Goal: Information Seeking & Learning: Learn about a topic

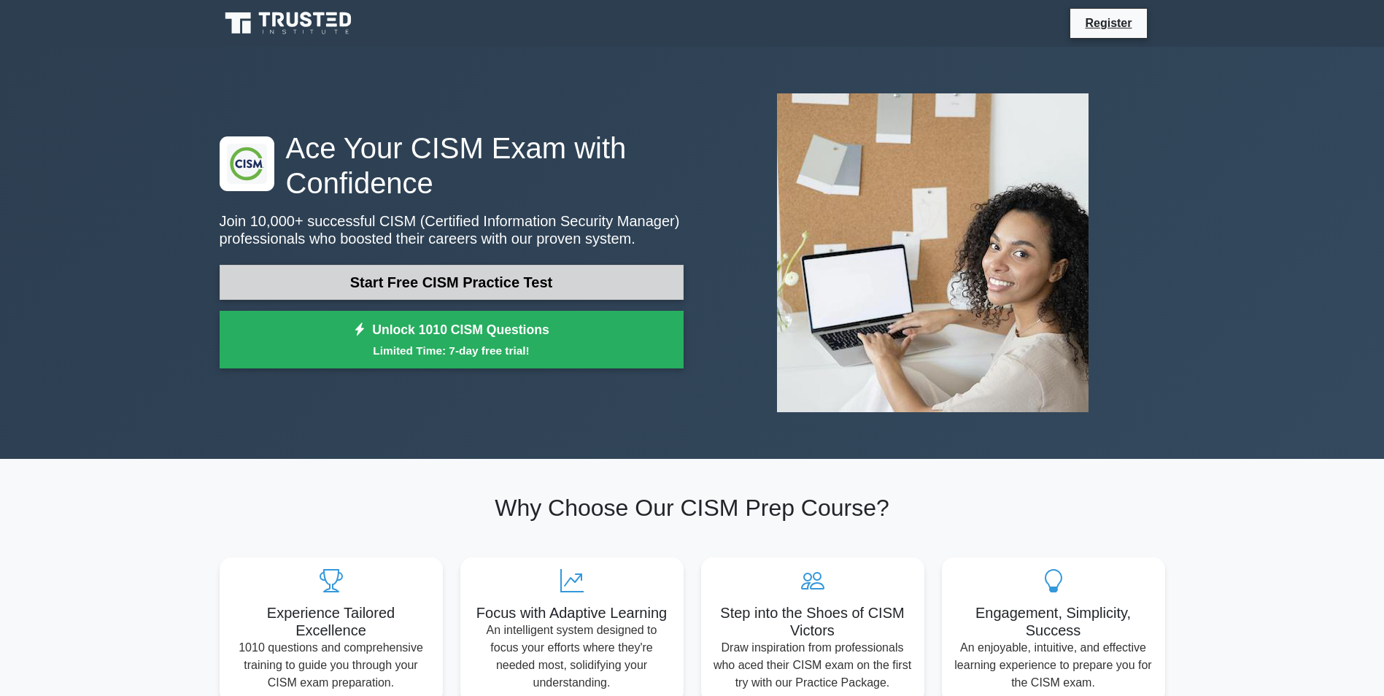
click at [492, 278] on link "Start Free CISM Practice Test" at bounding box center [452, 282] width 464 height 35
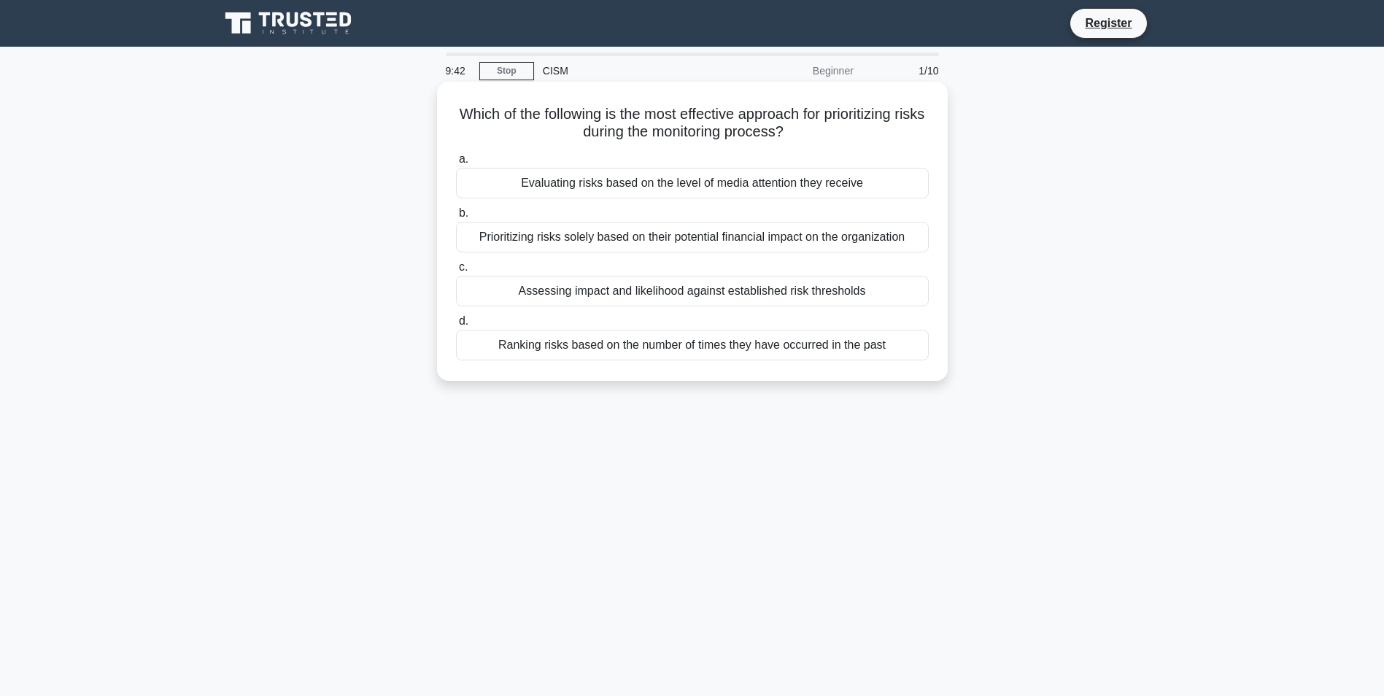
click at [810, 292] on div "Assessing impact and likelihood against established risk thresholds" at bounding box center [692, 291] width 473 height 31
click at [456, 272] on input "c. Assessing impact and likelihood against established risk thresholds" at bounding box center [456, 267] width 0 height 9
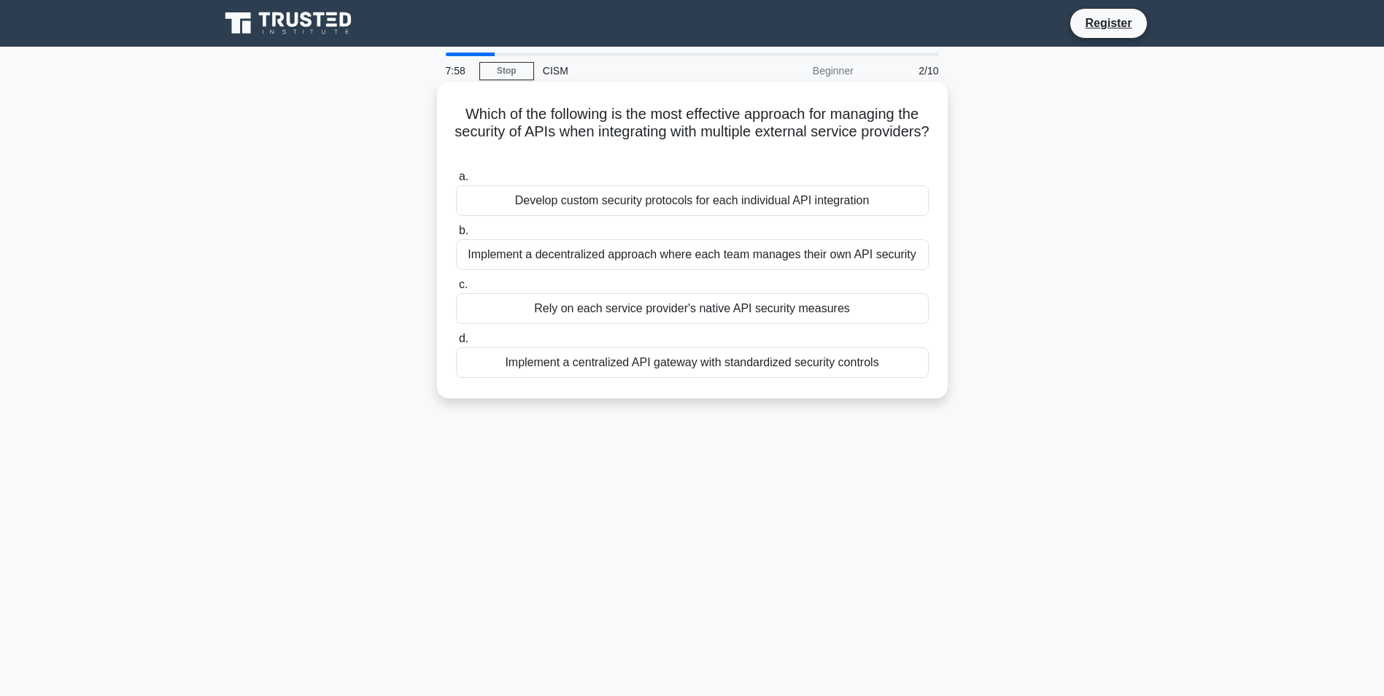
click at [782, 362] on div "Implement a centralized API gateway with standardized security controls" at bounding box center [692, 362] width 473 height 31
click at [456, 344] on input "d. Implement a centralized API gateway with standardized security controls" at bounding box center [456, 338] width 0 height 9
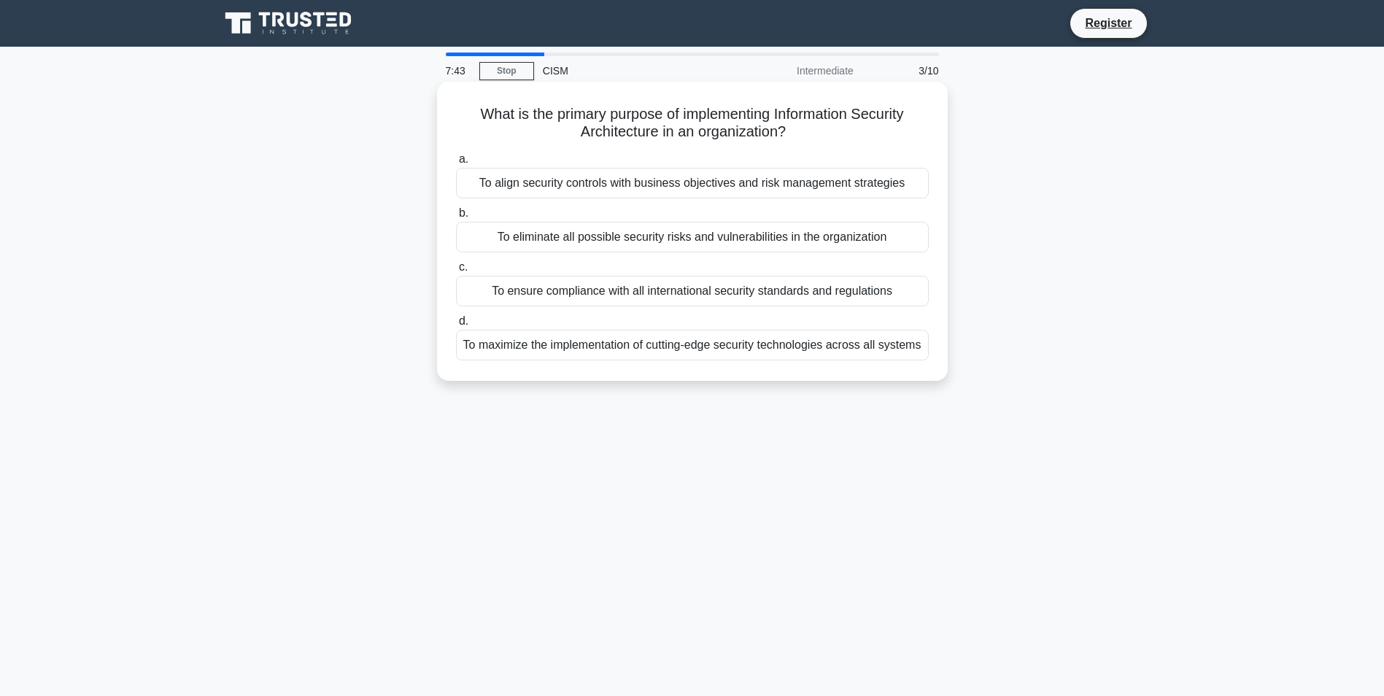
click at [779, 183] on div "To align security controls with business objectives and risk management strateg…" at bounding box center [692, 183] width 473 height 31
click at [456, 164] on input "a. To align security controls with business objectives and risk management stra…" at bounding box center [456, 159] width 0 height 9
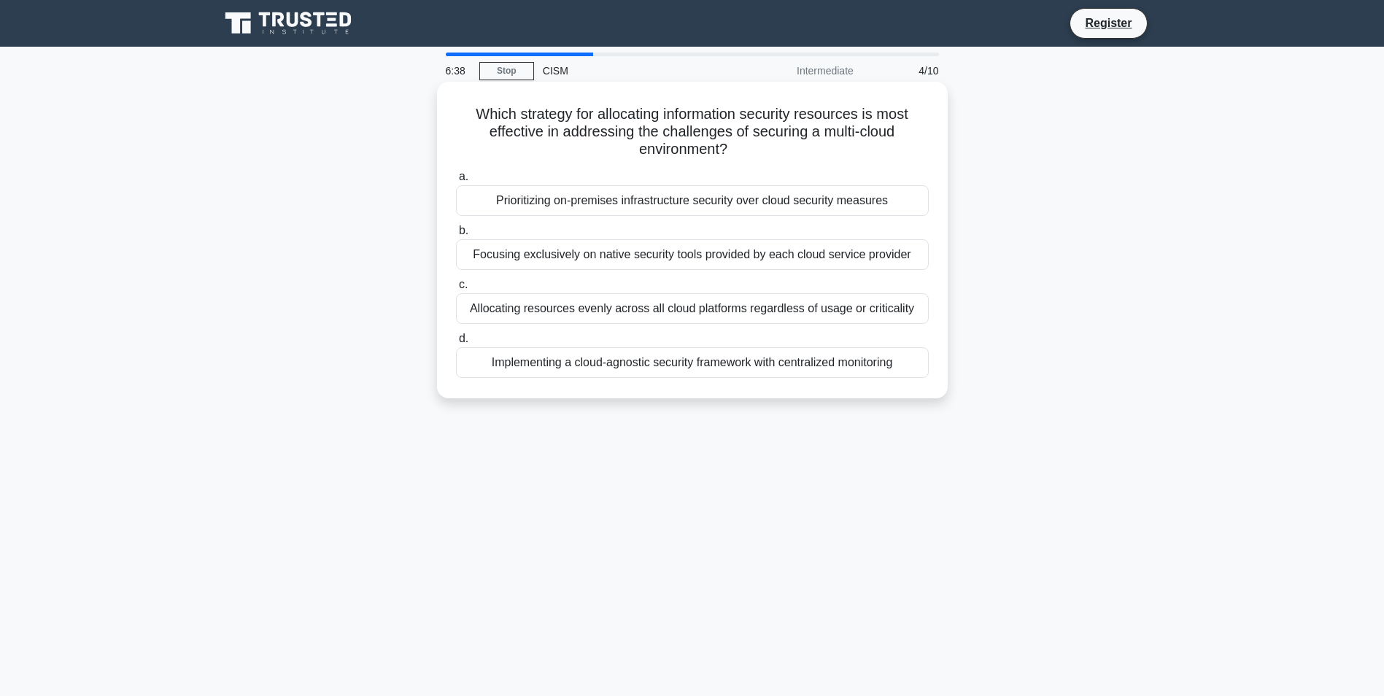
click at [840, 370] on div "Implementing a cloud-agnostic security framework with centralized monitoring" at bounding box center [692, 362] width 473 height 31
click at [456, 344] on input "d. Implementing a cloud-agnostic security framework with centralized monitoring" at bounding box center [456, 338] width 0 height 9
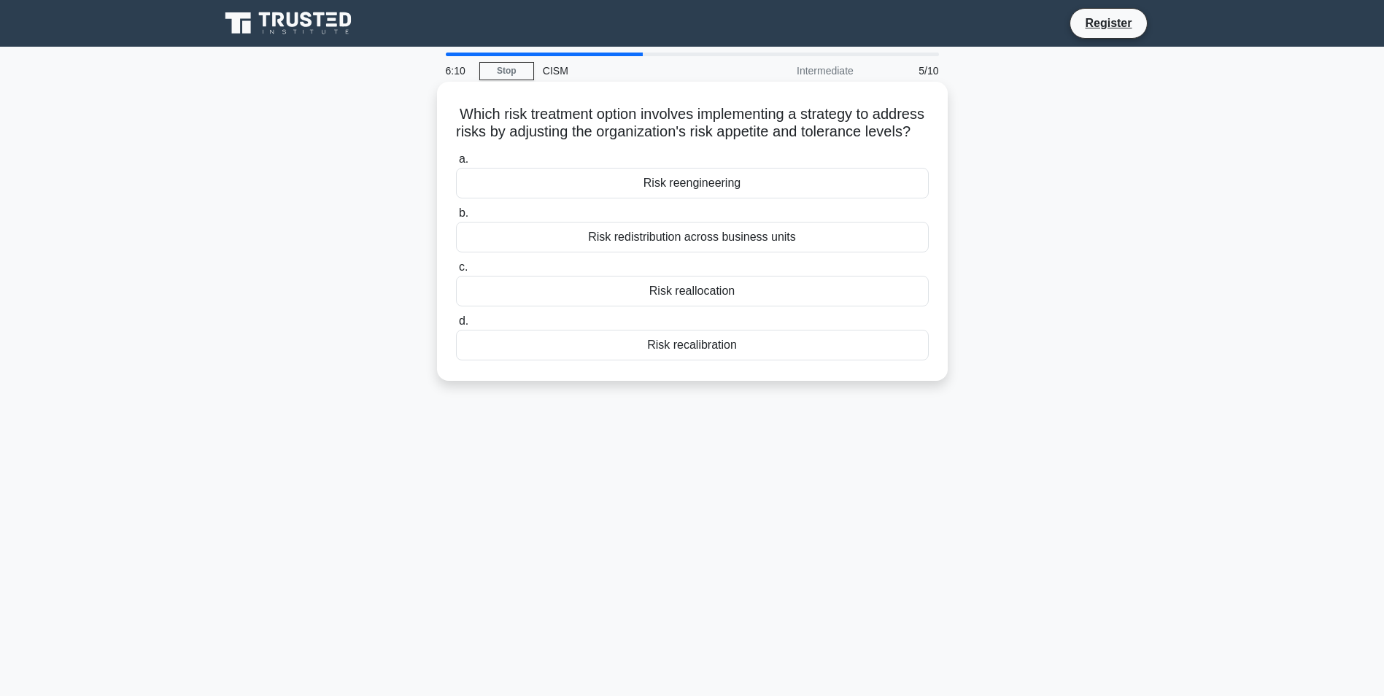
click at [717, 307] on div "Risk reallocation" at bounding box center [692, 291] width 473 height 31
click at [456, 272] on input "c. Risk reallocation" at bounding box center [456, 267] width 0 height 9
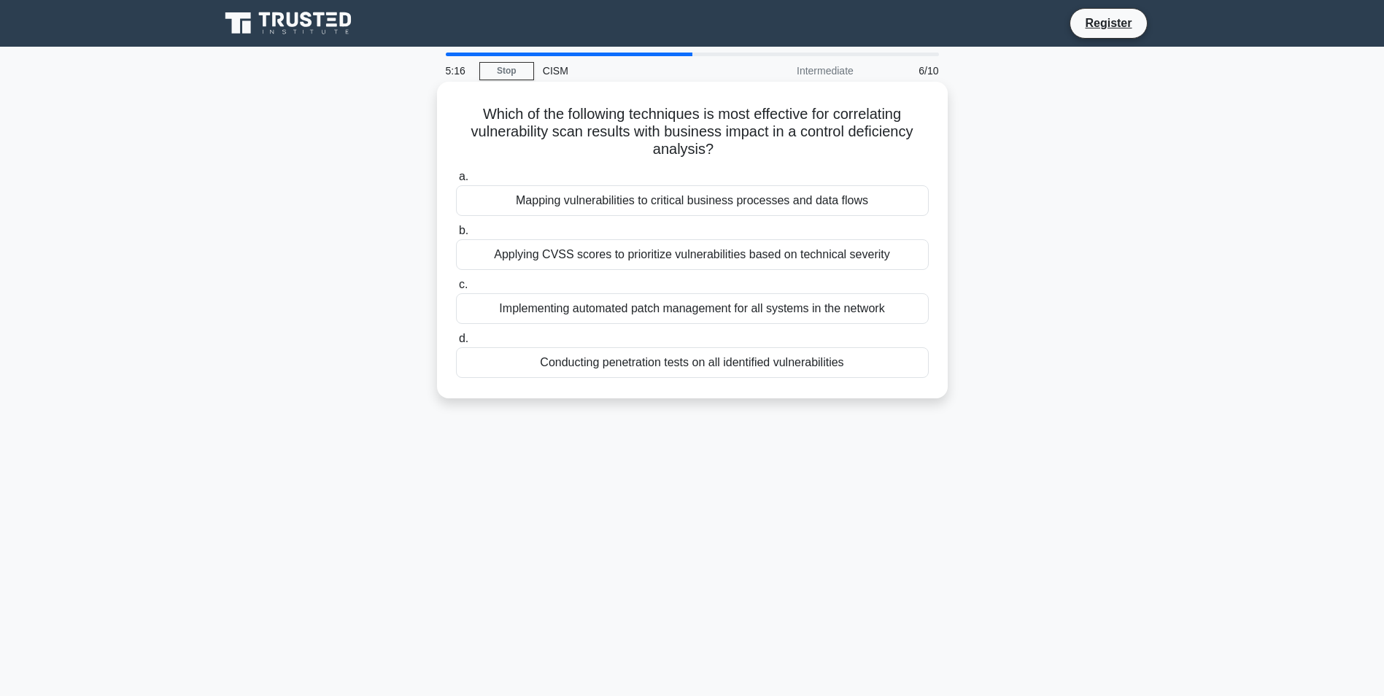
click at [773, 201] on div "Mapping vulnerabilities to critical business processes and data flows" at bounding box center [692, 200] width 473 height 31
click at [456, 182] on input "a. Mapping vulnerabilities to critical business processes and data flows" at bounding box center [456, 176] width 0 height 9
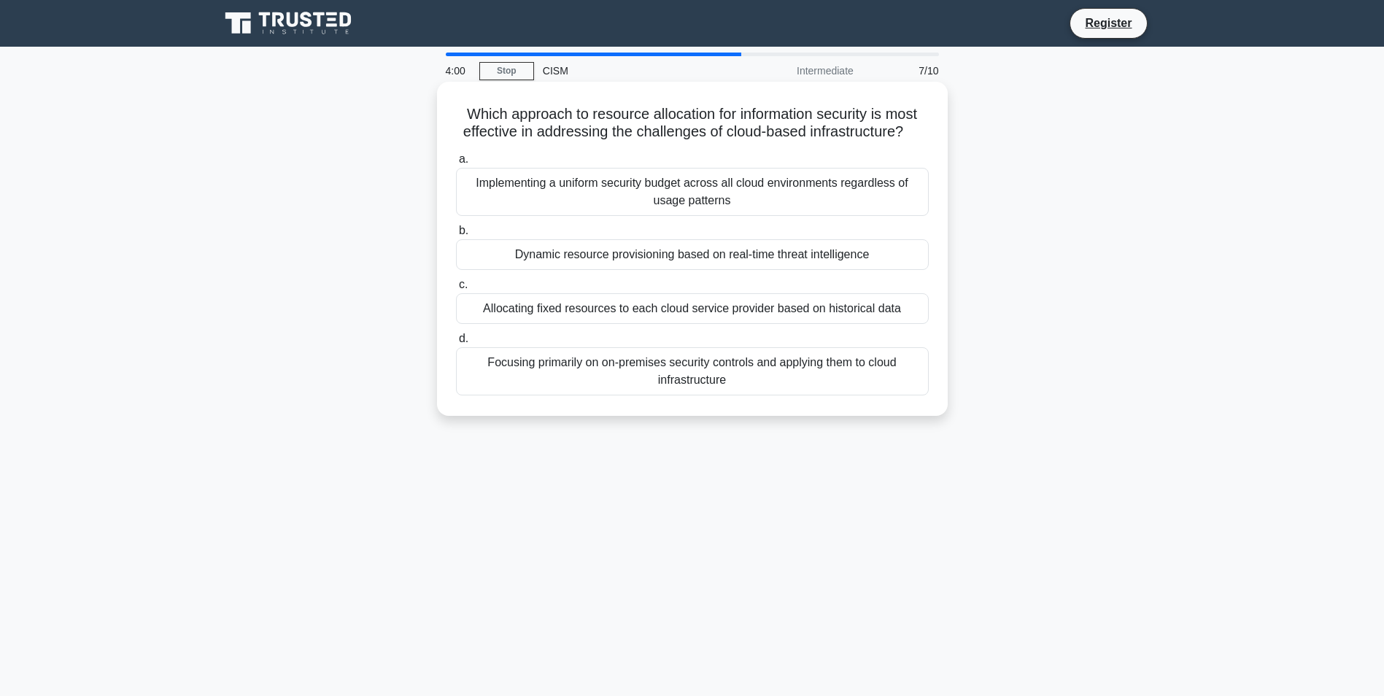
click at [834, 369] on div "Focusing primarily on on-premises security controls and applying them to cloud …" at bounding box center [692, 371] width 473 height 48
click at [456, 344] on input "d. Focusing primarily on on-premises security controls and applying them to clo…" at bounding box center [456, 338] width 0 height 9
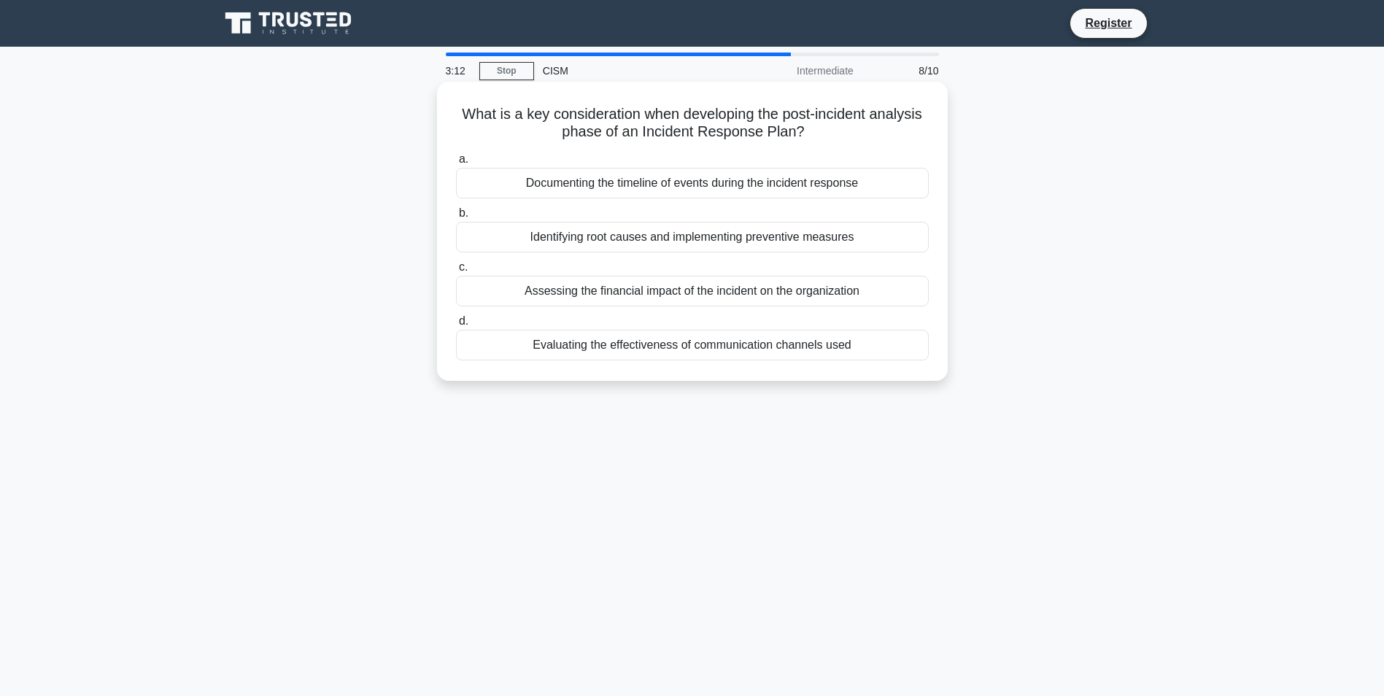
click at [823, 292] on div "Assessing the financial impact of the incident on the organization" at bounding box center [692, 291] width 473 height 31
click at [456, 272] on input "c. Assessing the financial impact of the incident on the organization" at bounding box center [456, 267] width 0 height 9
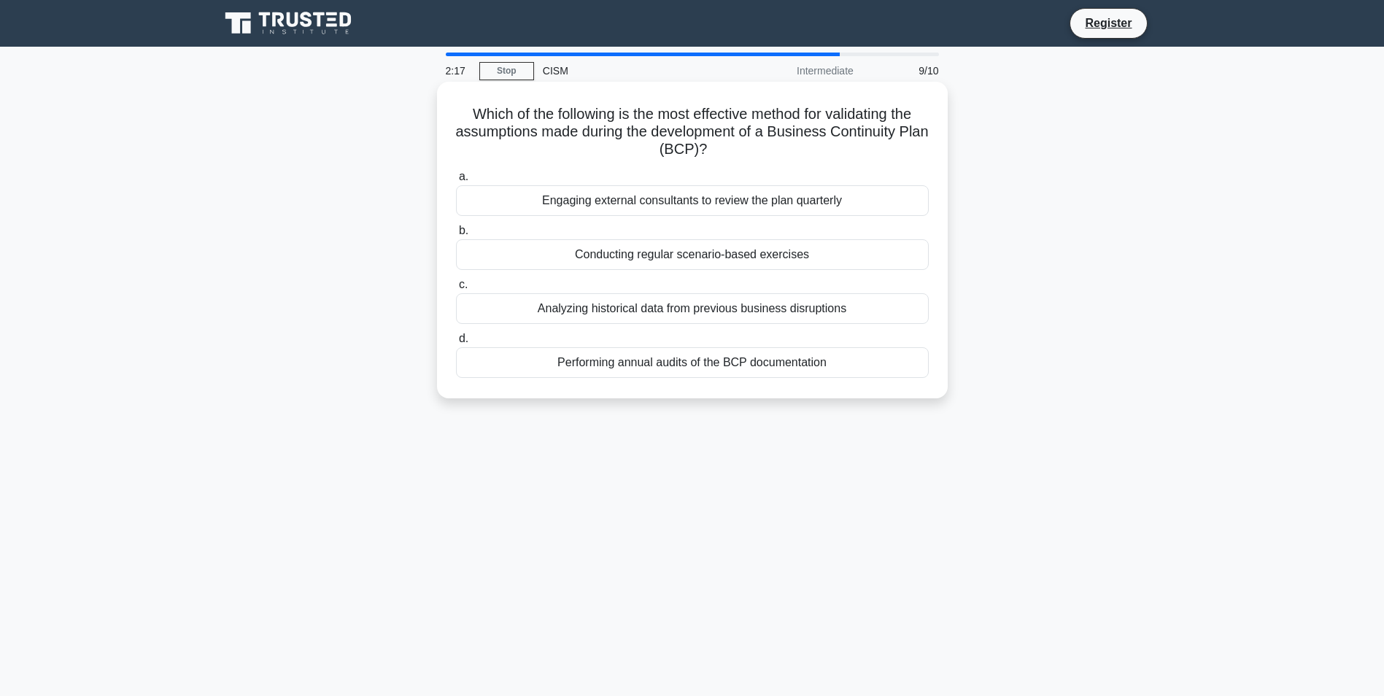
click at [702, 362] on div "Performing annual audits of the BCP documentation" at bounding box center [692, 362] width 473 height 31
click at [456, 344] on input "d. Performing annual audits of the BCP documentation" at bounding box center [456, 338] width 0 height 9
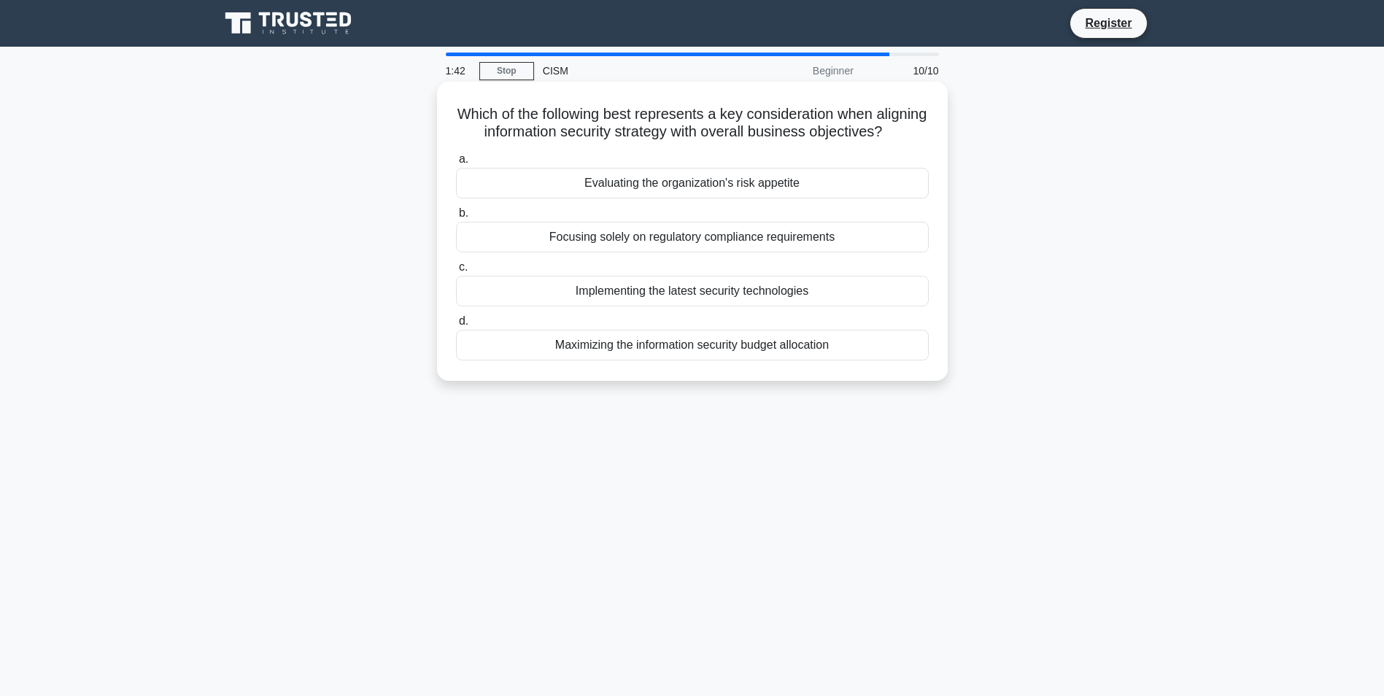
click at [754, 198] on div "Evaluating the organization's risk appetite" at bounding box center [692, 183] width 473 height 31
click at [456, 164] on input "a. Evaluating the organization's risk appetite" at bounding box center [456, 159] width 0 height 9
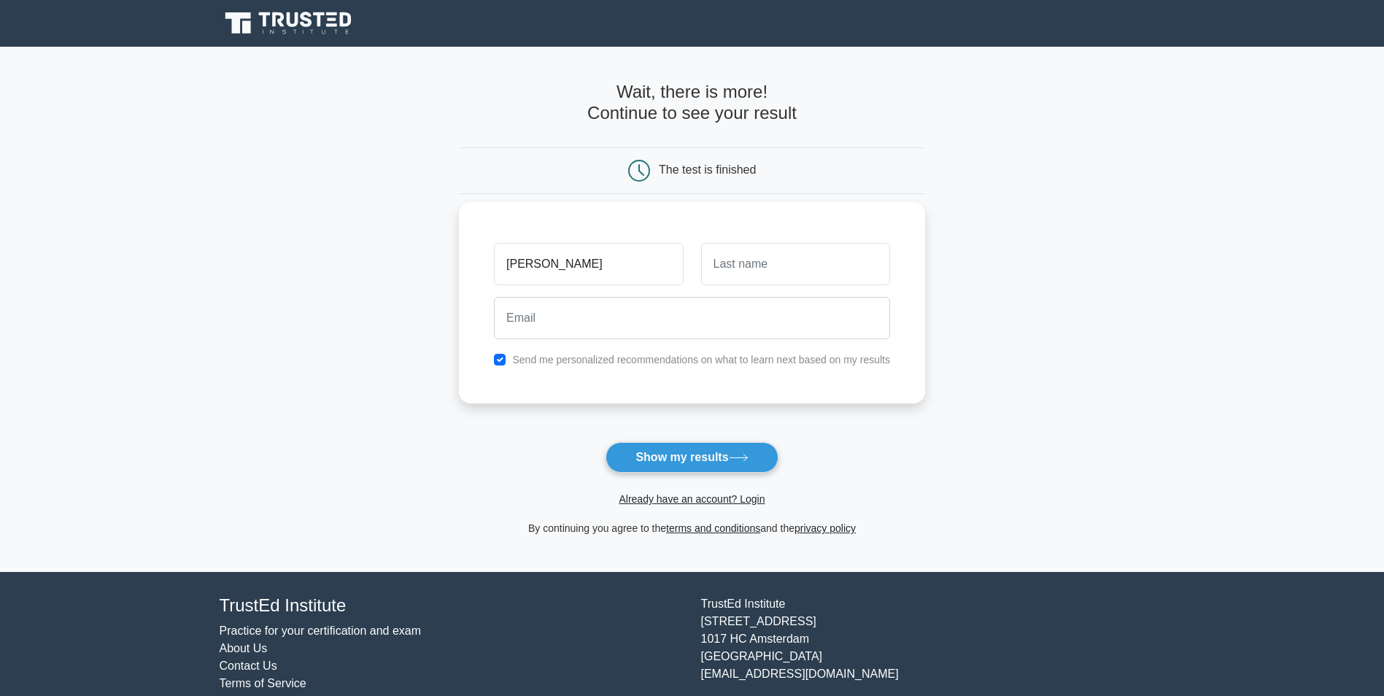
type input "frank"
type input "boot"
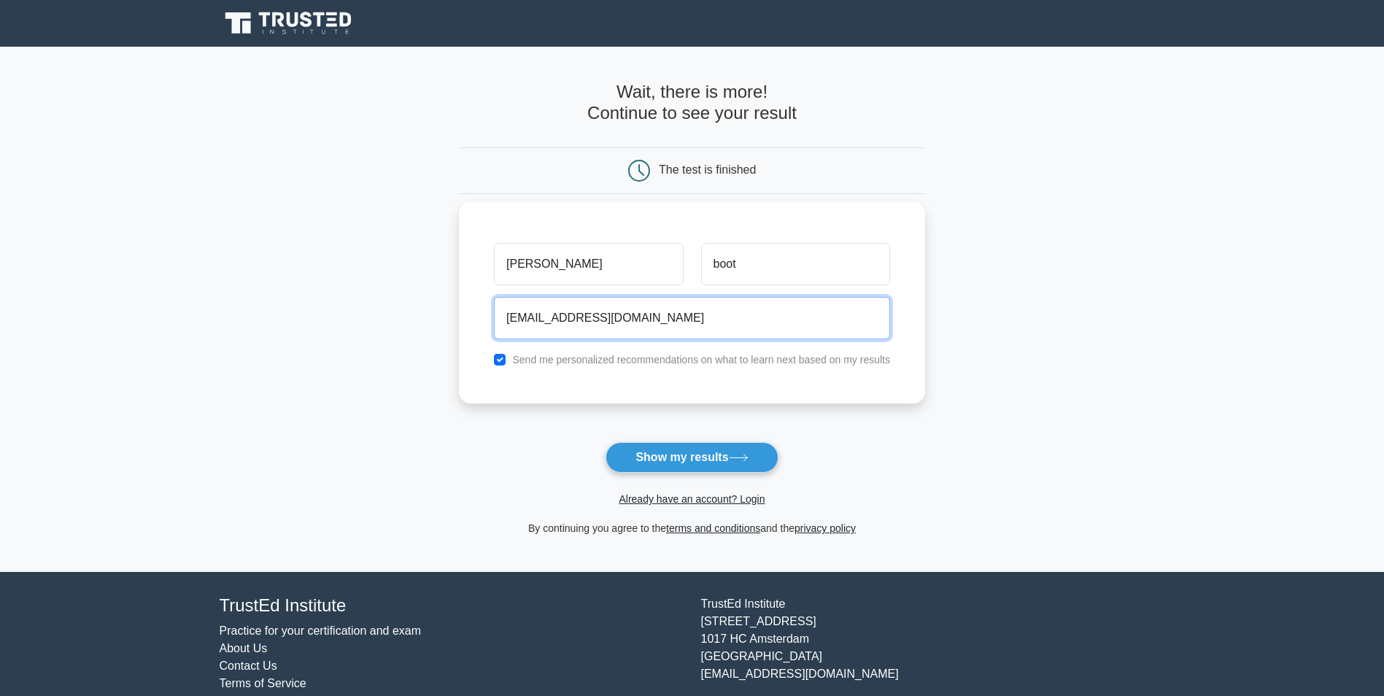
type input "frankboot123@hotmail.com"
click at [509, 360] on div "Send me personalized recommendations on what to learn next based on my results" at bounding box center [692, 360] width 414 height 18
click at [499, 358] on input "checkbox" at bounding box center [500, 360] width 12 height 12
checkbox input "false"
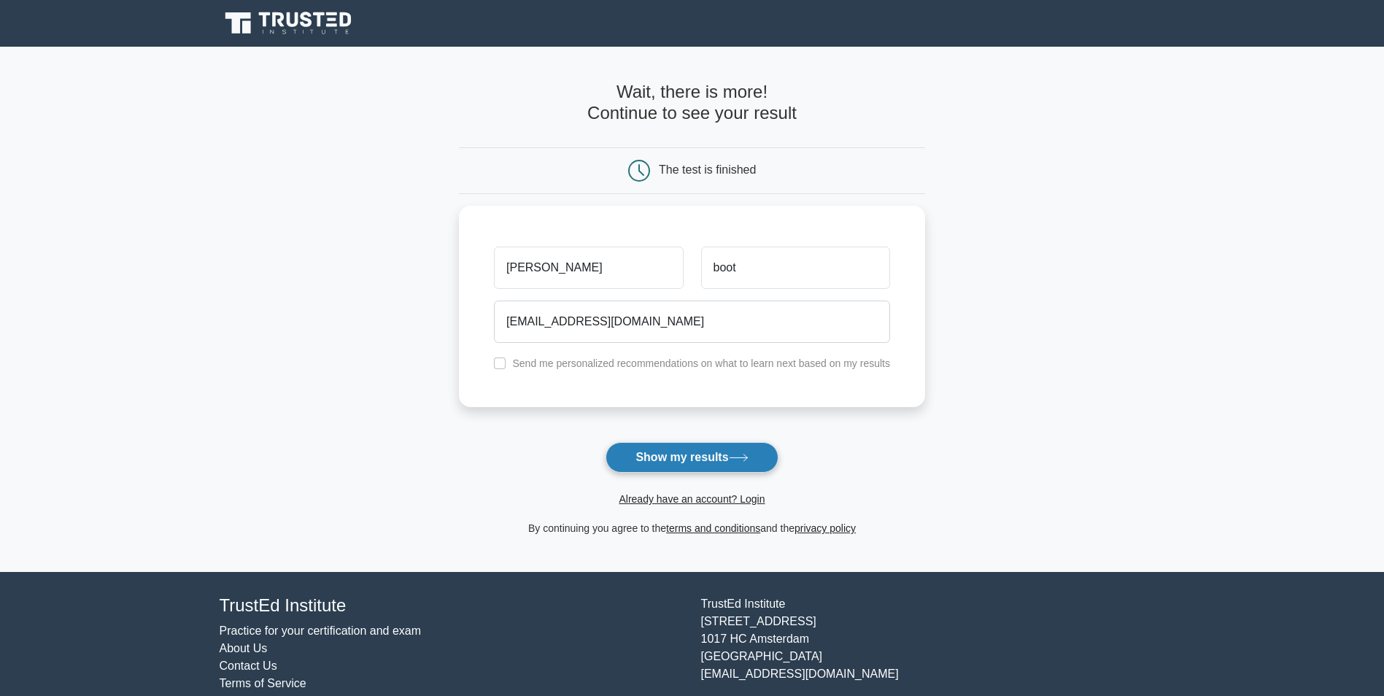
click at [709, 458] on button "Show my results" at bounding box center [692, 457] width 172 height 31
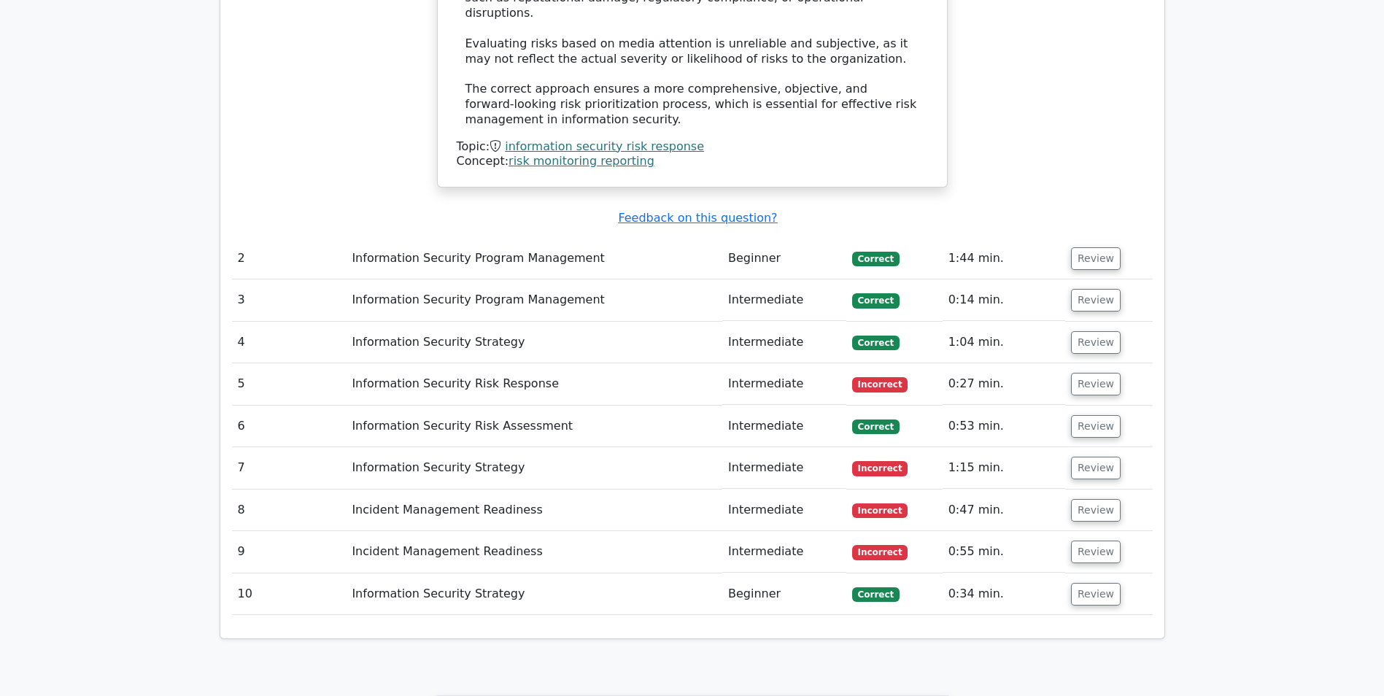
scroll to position [1897, 0]
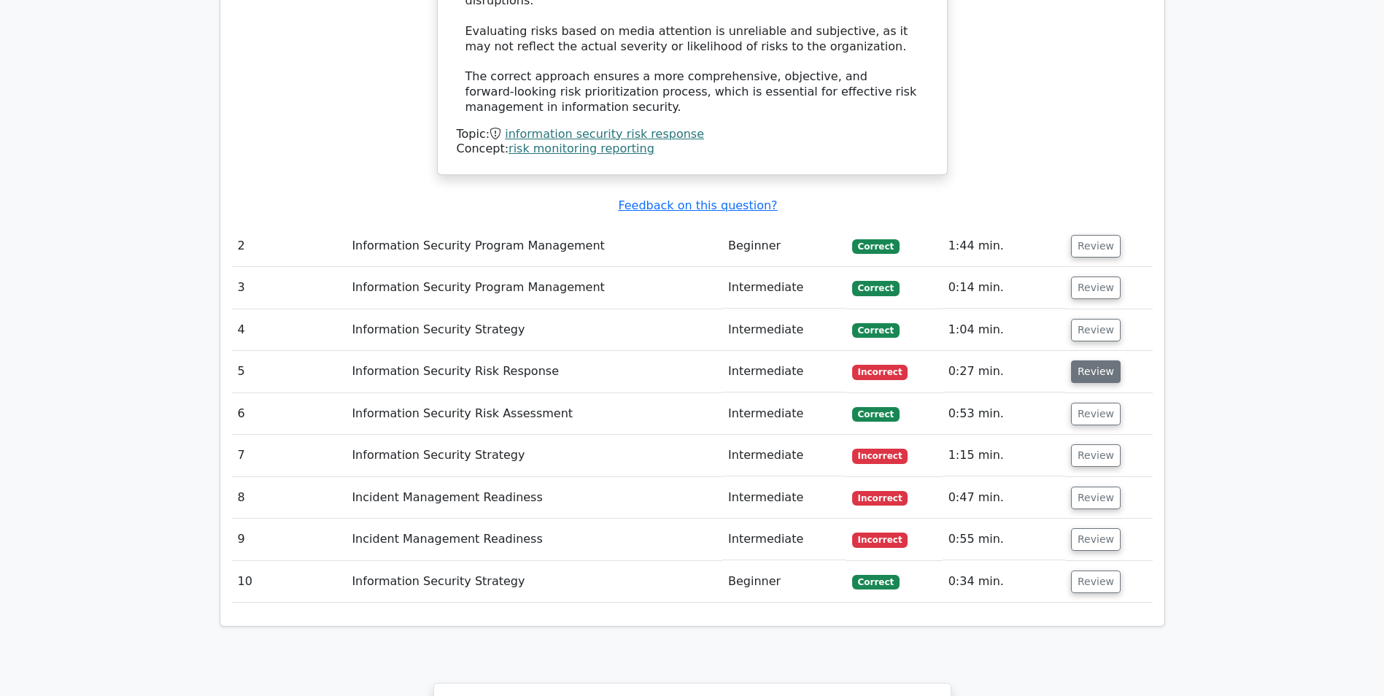
click at [1088, 361] on button "Review" at bounding box center [1096, 372] width 50 height 23
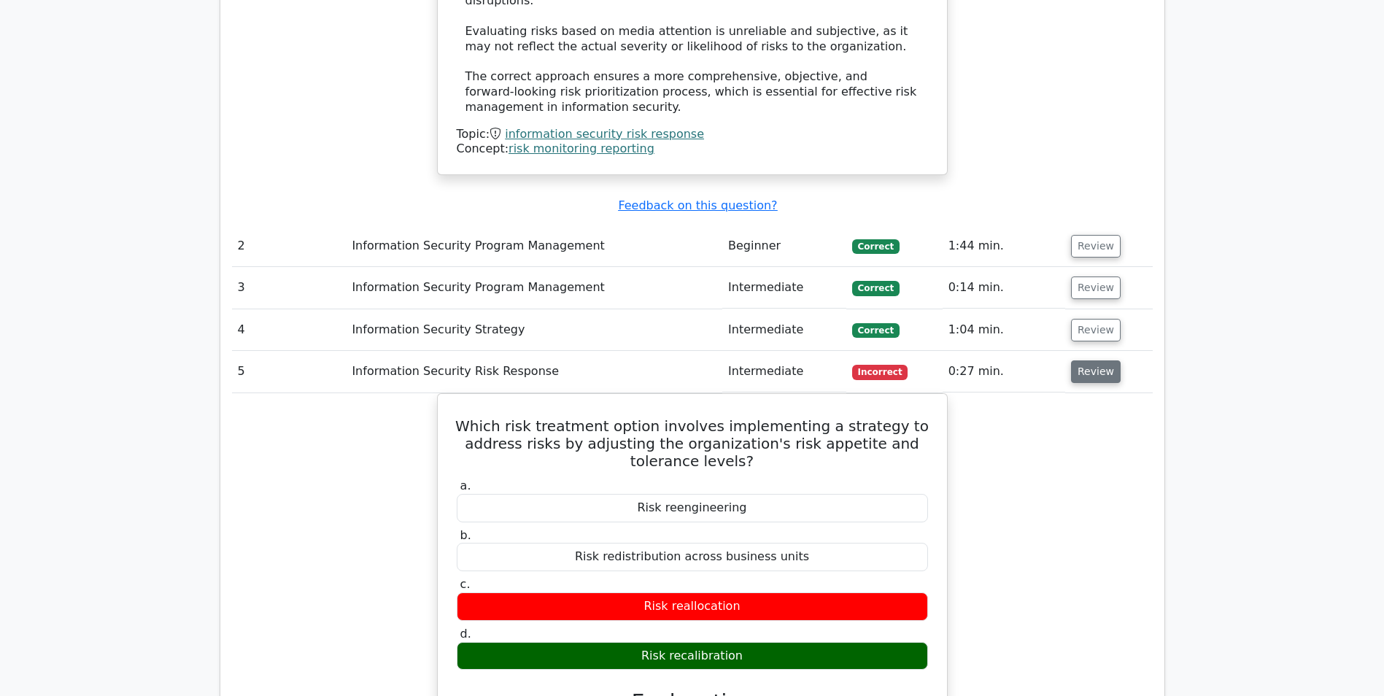
click at [1085, 361] on button "Review" at bounding box center [1096, 372] width 50 height 23
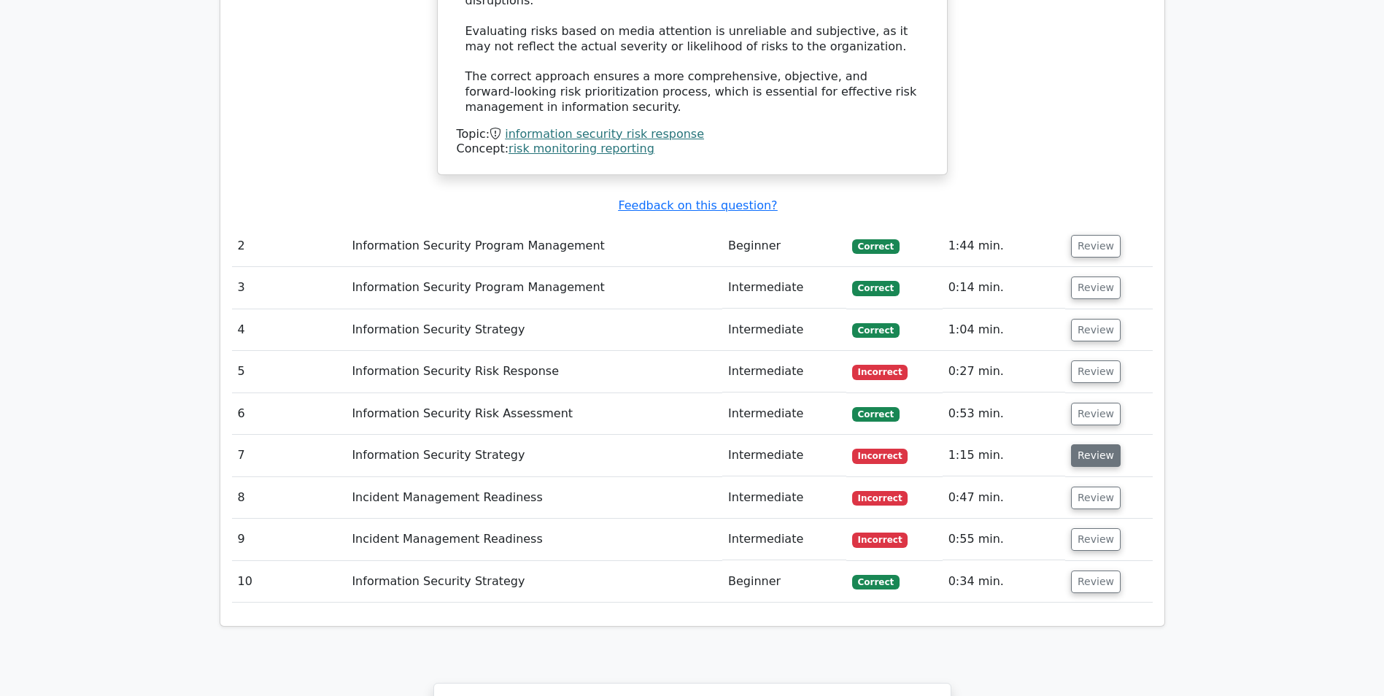
click at [1083, 444] on button "Review" at bounding box center [1096, 455] width 50 height 23
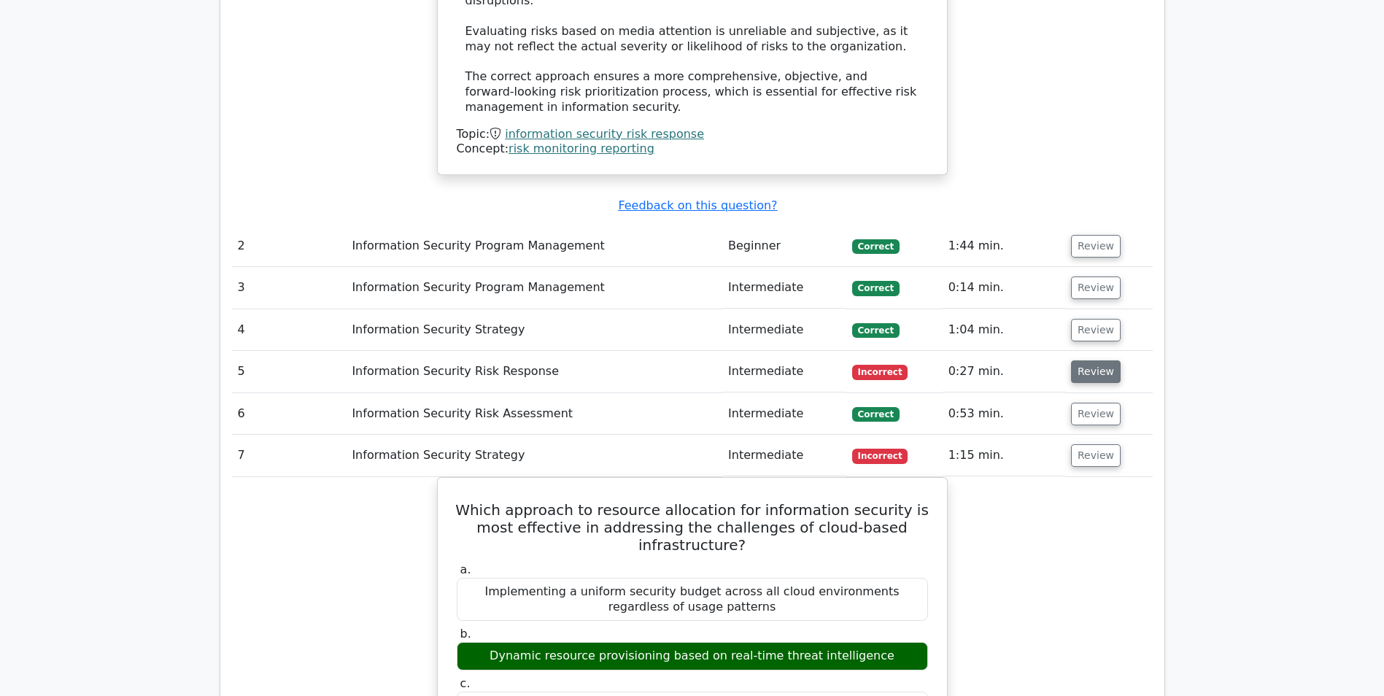
click at [1096, 361] on button "Review" at bounding box center [1096, 372] width 50 height 23
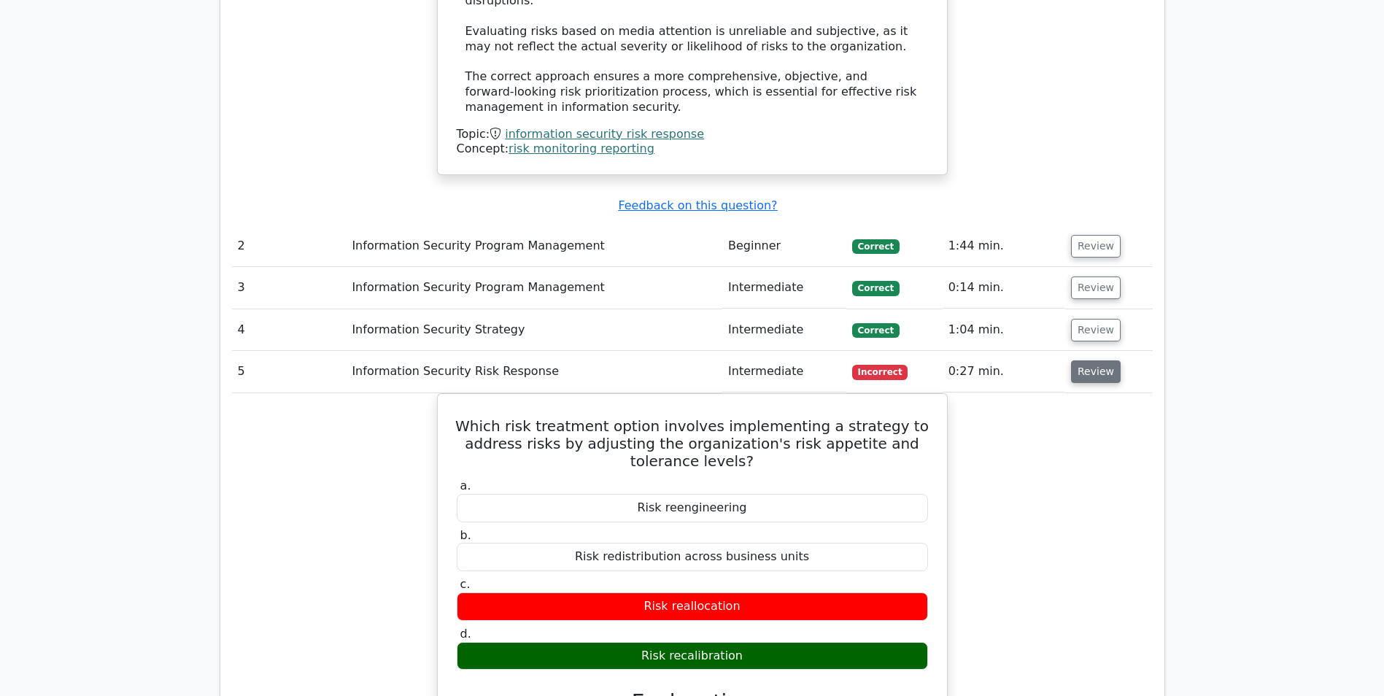
click at [1087, 361] on button "Review" at bounding box center [1096, 372] width 50 height 23
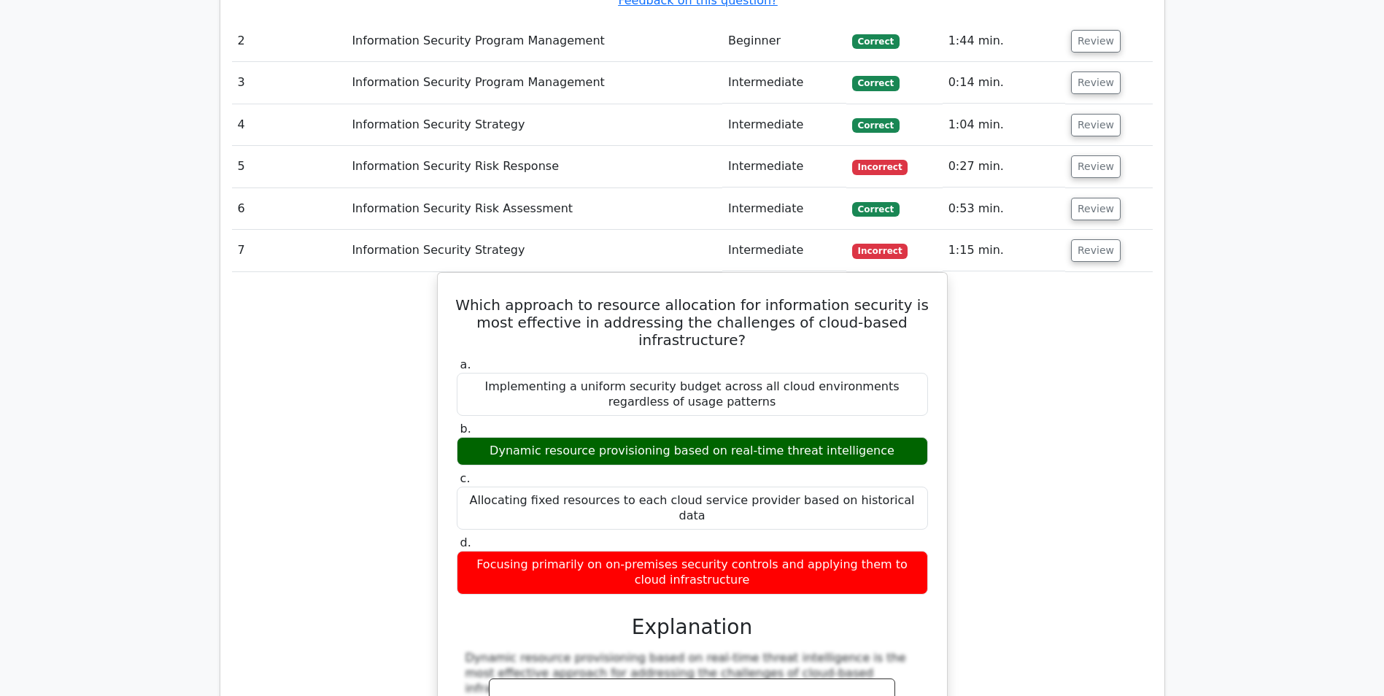
scroll to position [2116, 0]
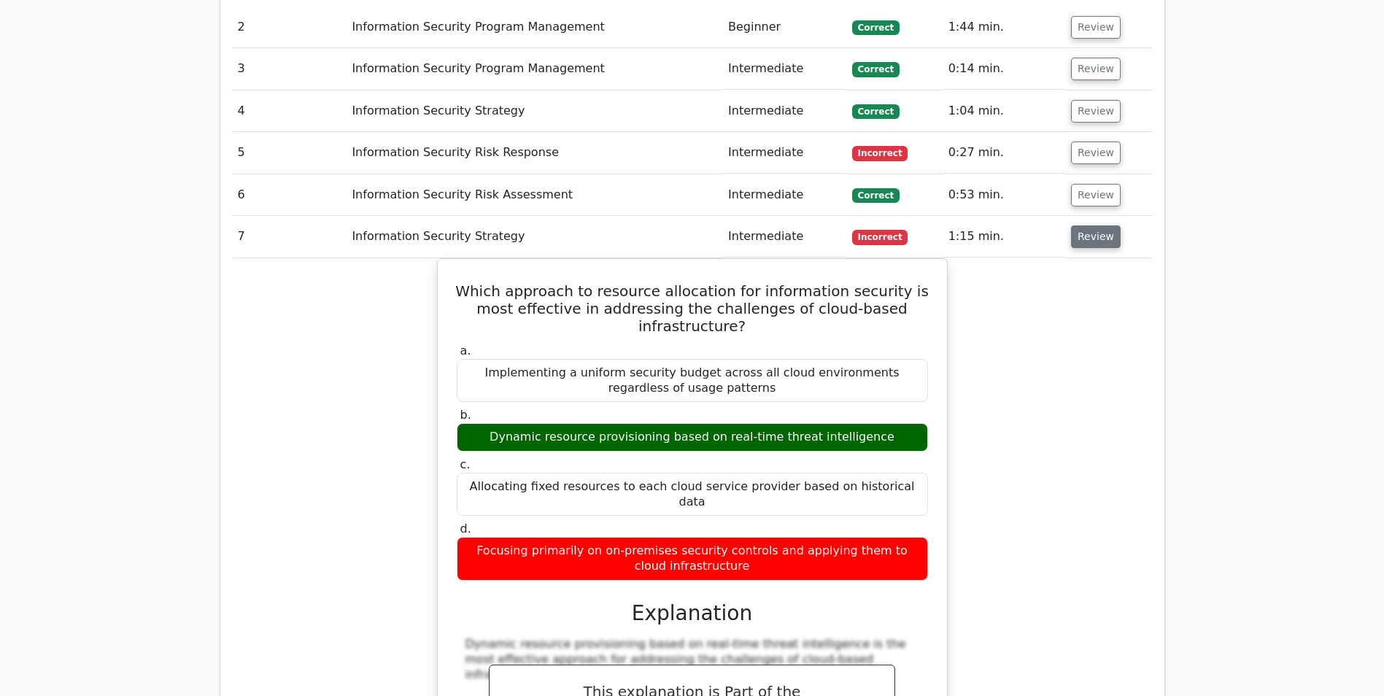
click at [1095, 226] on button "Review" at bounding box center [1096, 237] width 50 height 23
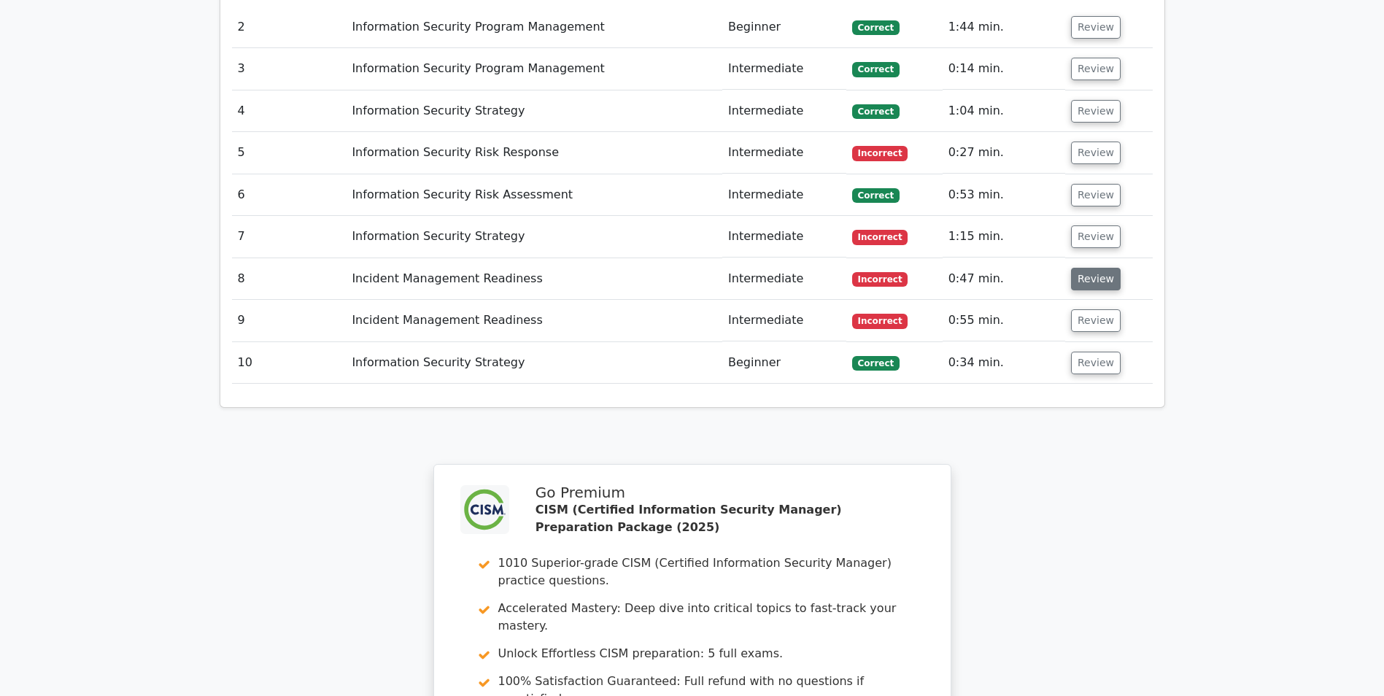
click at [1092, 268] on button "Review" at bounding box center [1096, 279] width 50 height 23
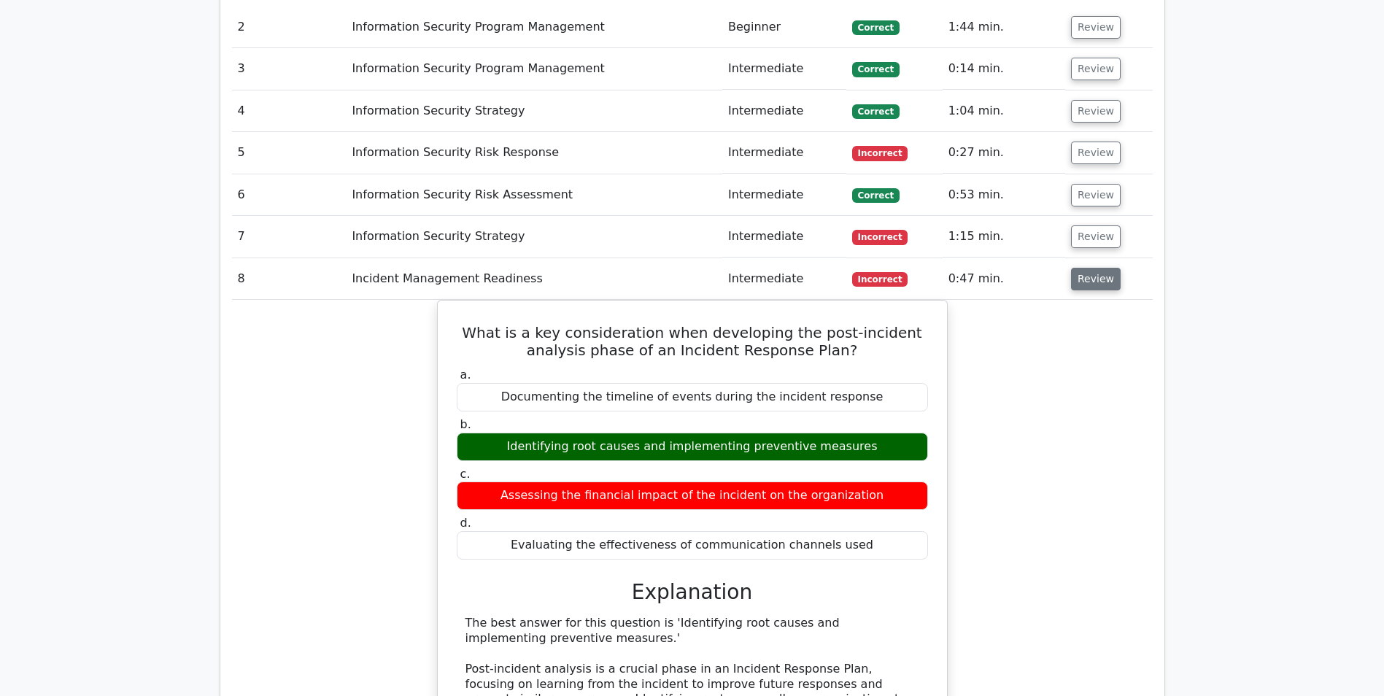
click at [1085, 268] on button "Review" at bounding box center [1096, 279] width 50 height 23
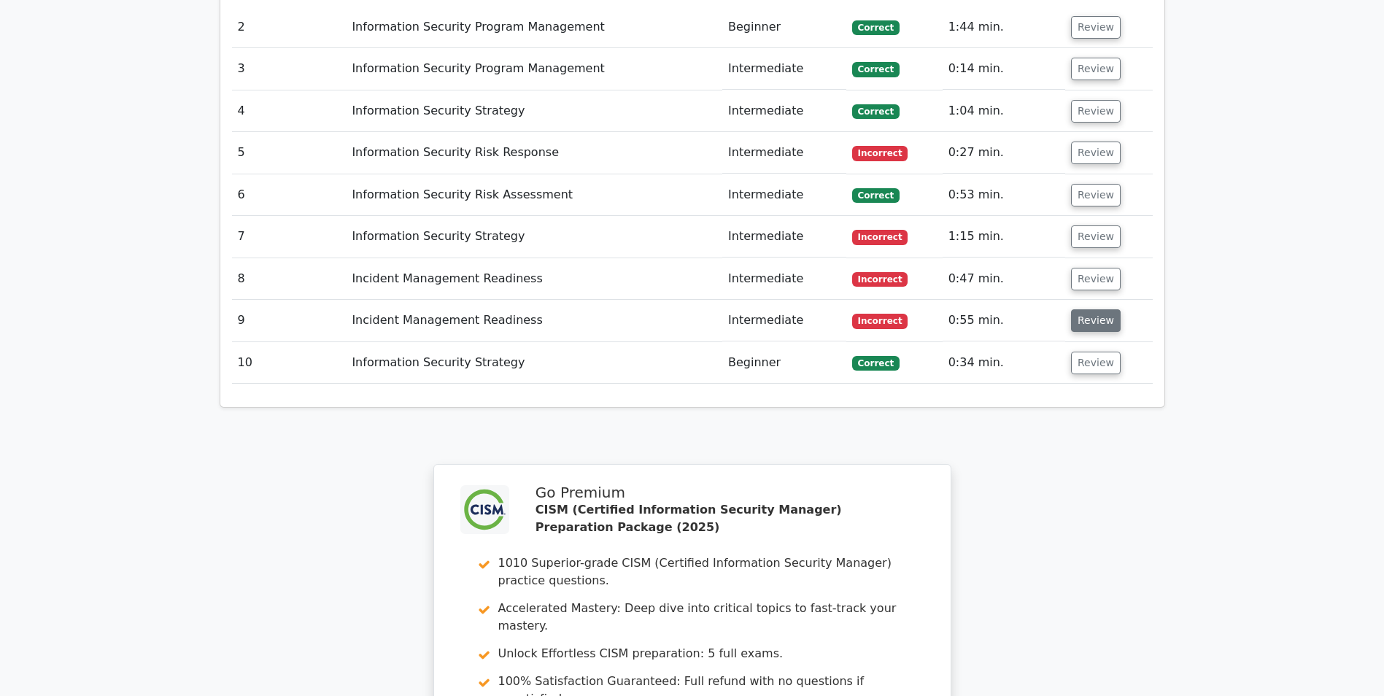
click at [1075, 309] on button "Review" at bounding box center [1096, 320] width 50 height 23
